Goal: Information Seeking & Learning: Learn about a topic

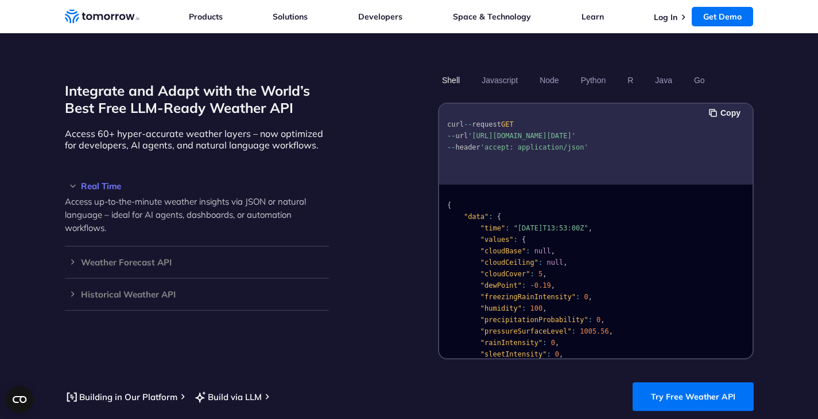
scroll to position [976, 0]
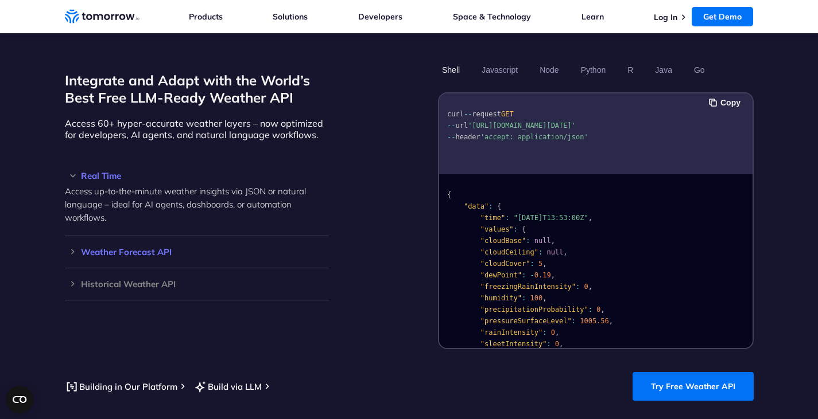
click at [74, 248] on h3 "Weather Forecast API" at bounding box center [197, 252] width 264 height 9
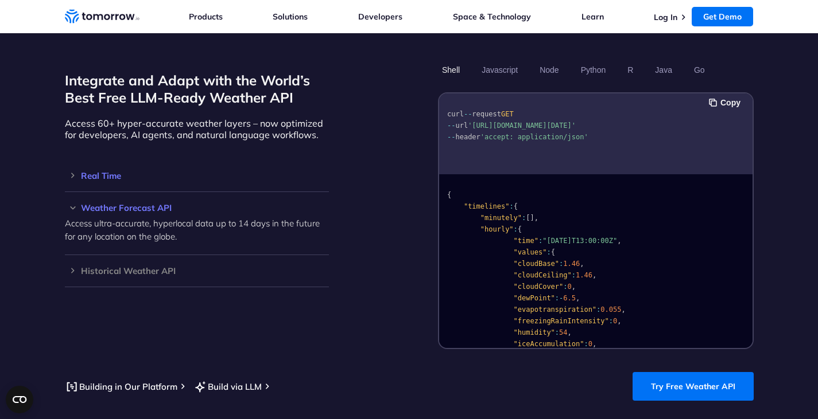
click at [74, 172] on h3 "Real Time" at bounding box center [197, 176] width 264 height 9
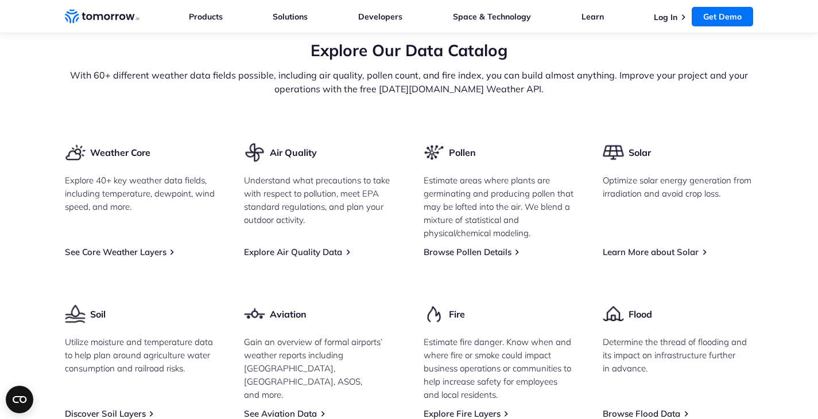
scroll to position [1435, 0]
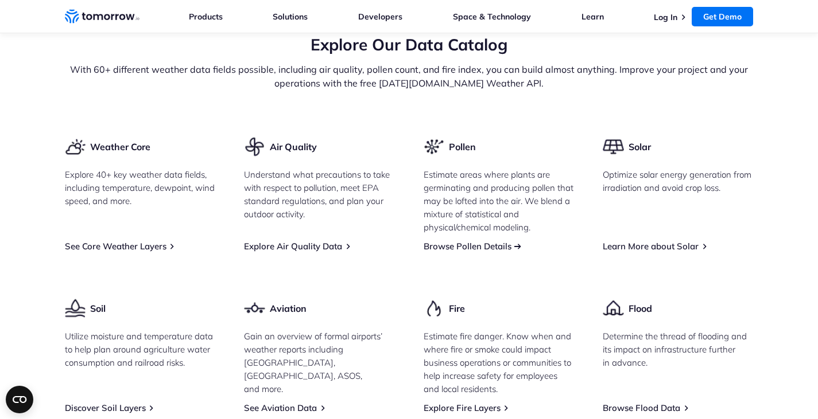
click at [460, 241] on link "Browse Pollen Details" at bounding box center [467, 246] width 88 height 11
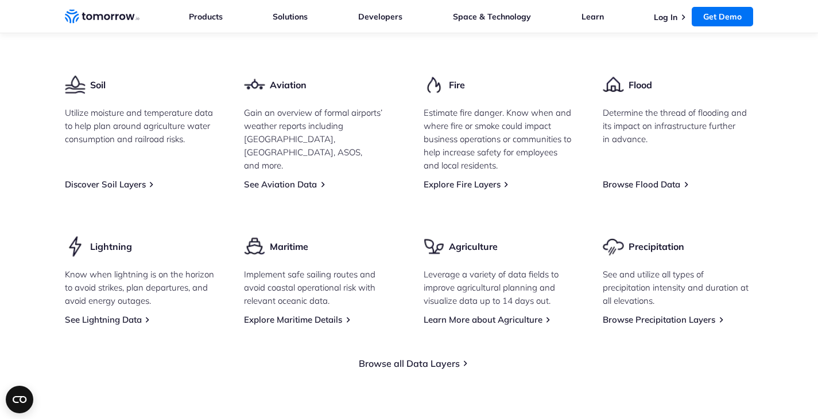
scroll to position [1664, 0]
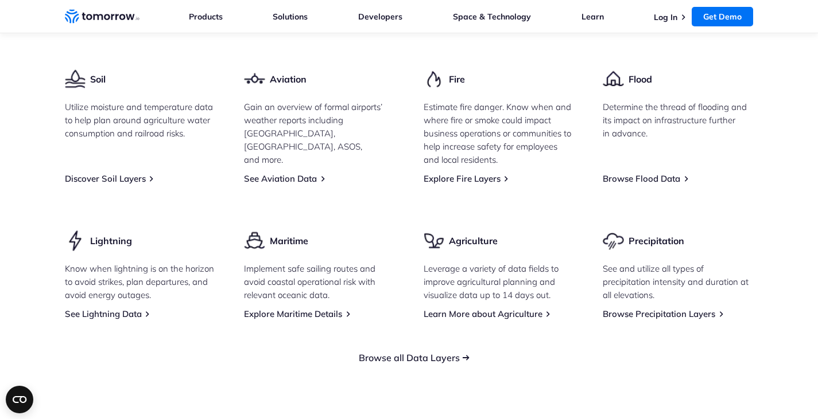
click at [403, 352] on link "Browse all Data Layers" at bounding box center [409, 357] width 101 height 11
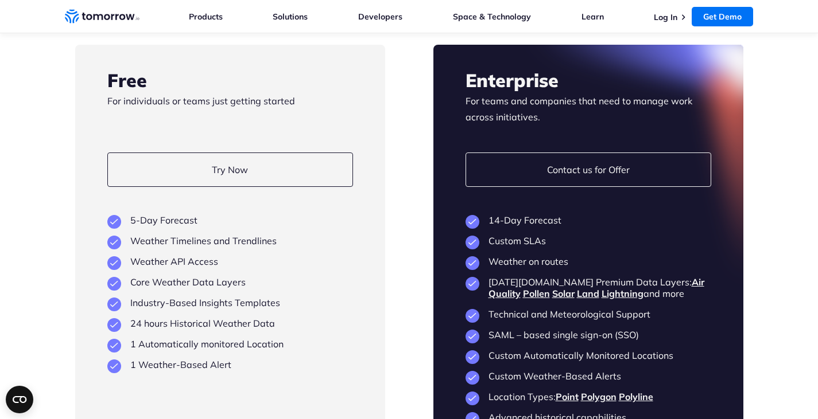
scroll to position [2697, 0]
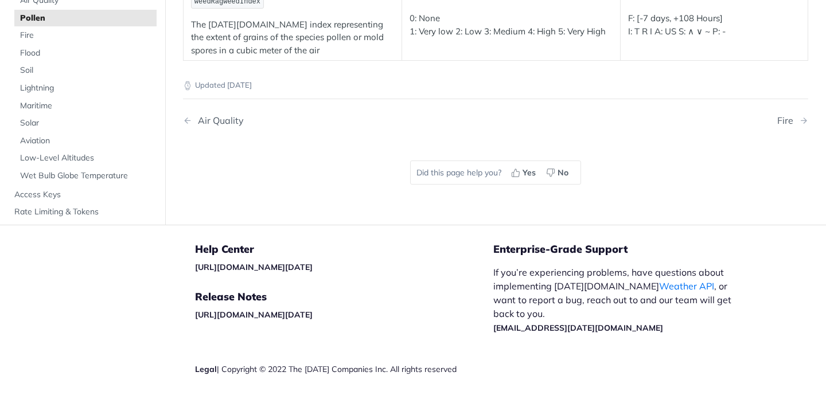
scroll to position [516, 0]
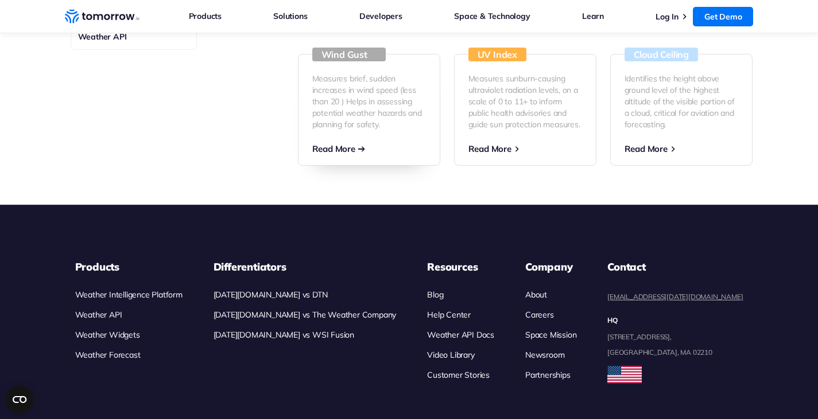
scroll to position [746, 0]
